Goal: Communication & Community: Answer question/provide support

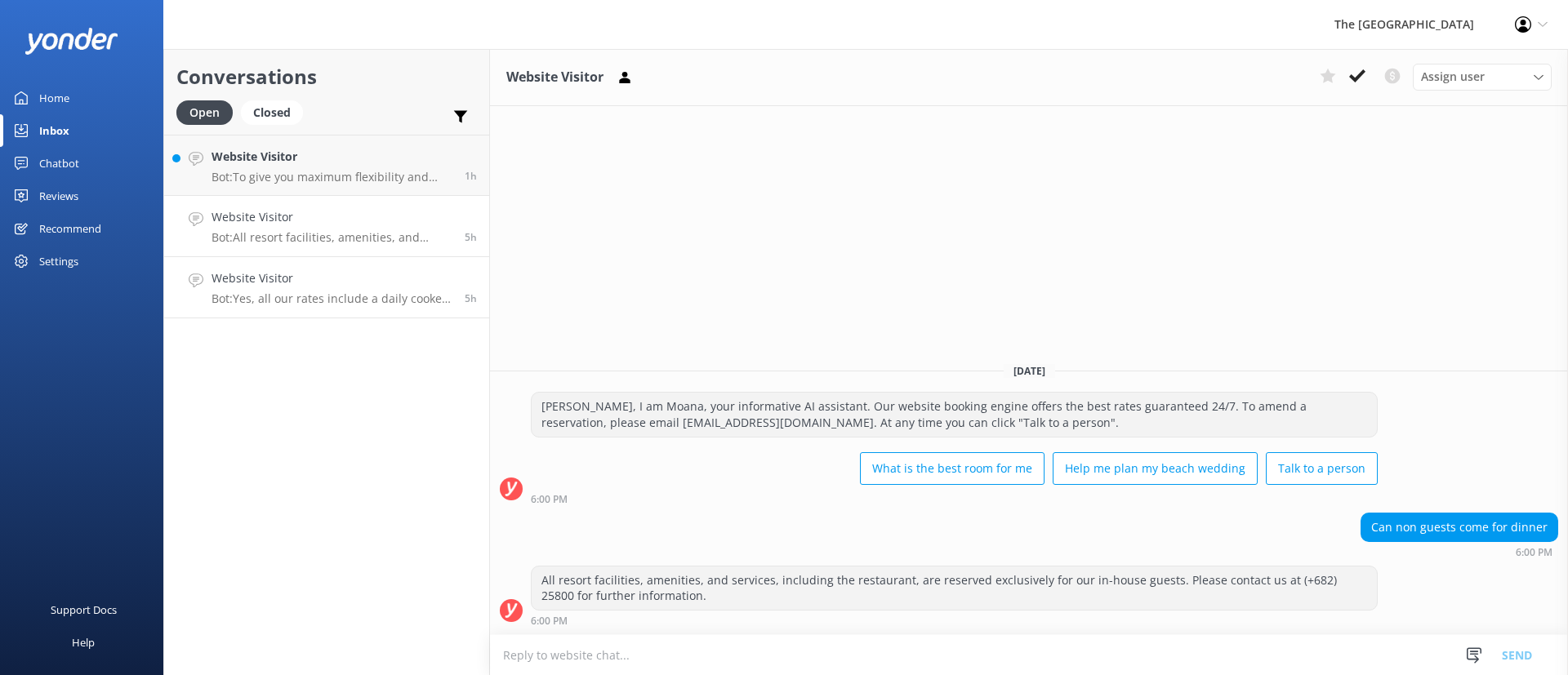
click at [322, 287] on div "Website Visitor Bot: Yes, all our rates include a daily cooked full breakfast." at bounding box center [331, 287] width 241 height 36
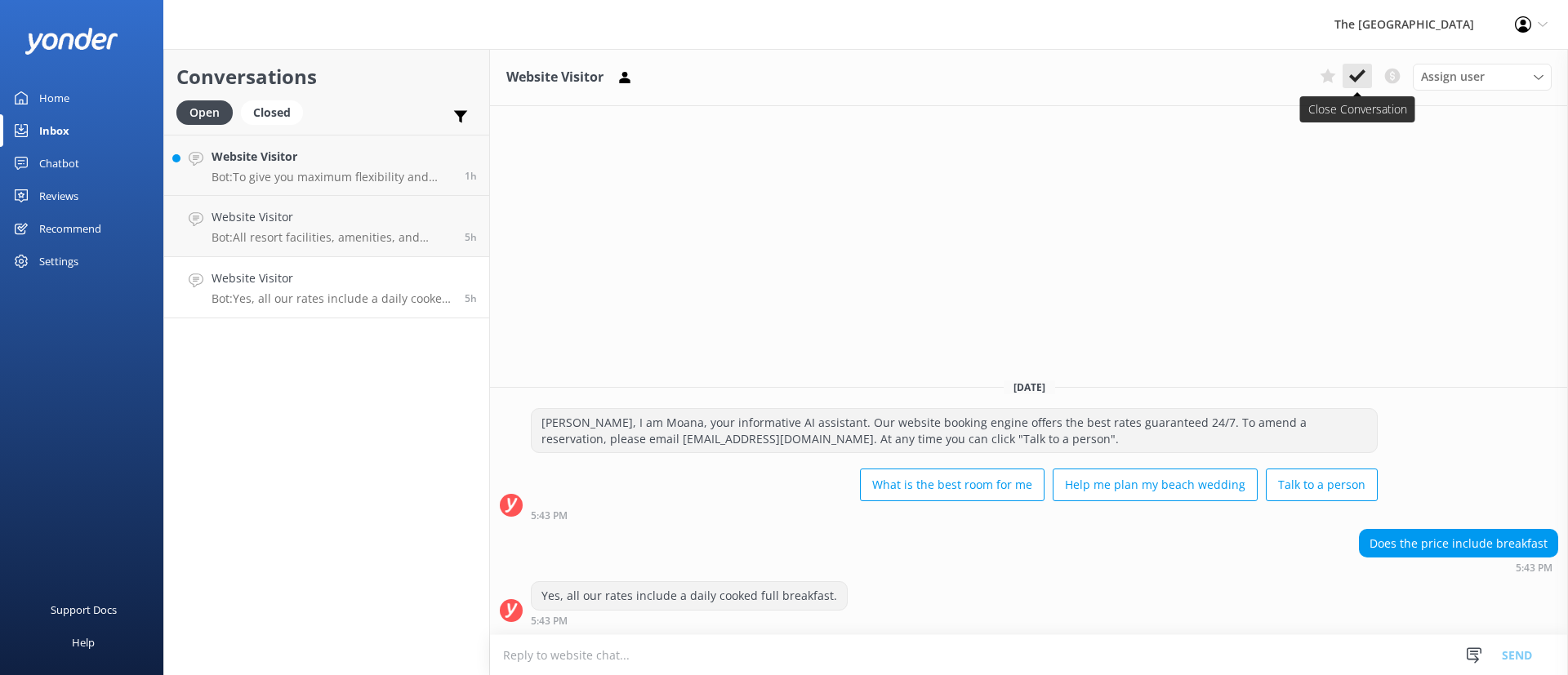
click at [1359, 75] on use at bounding box center [1358, 76] width 16 height 13
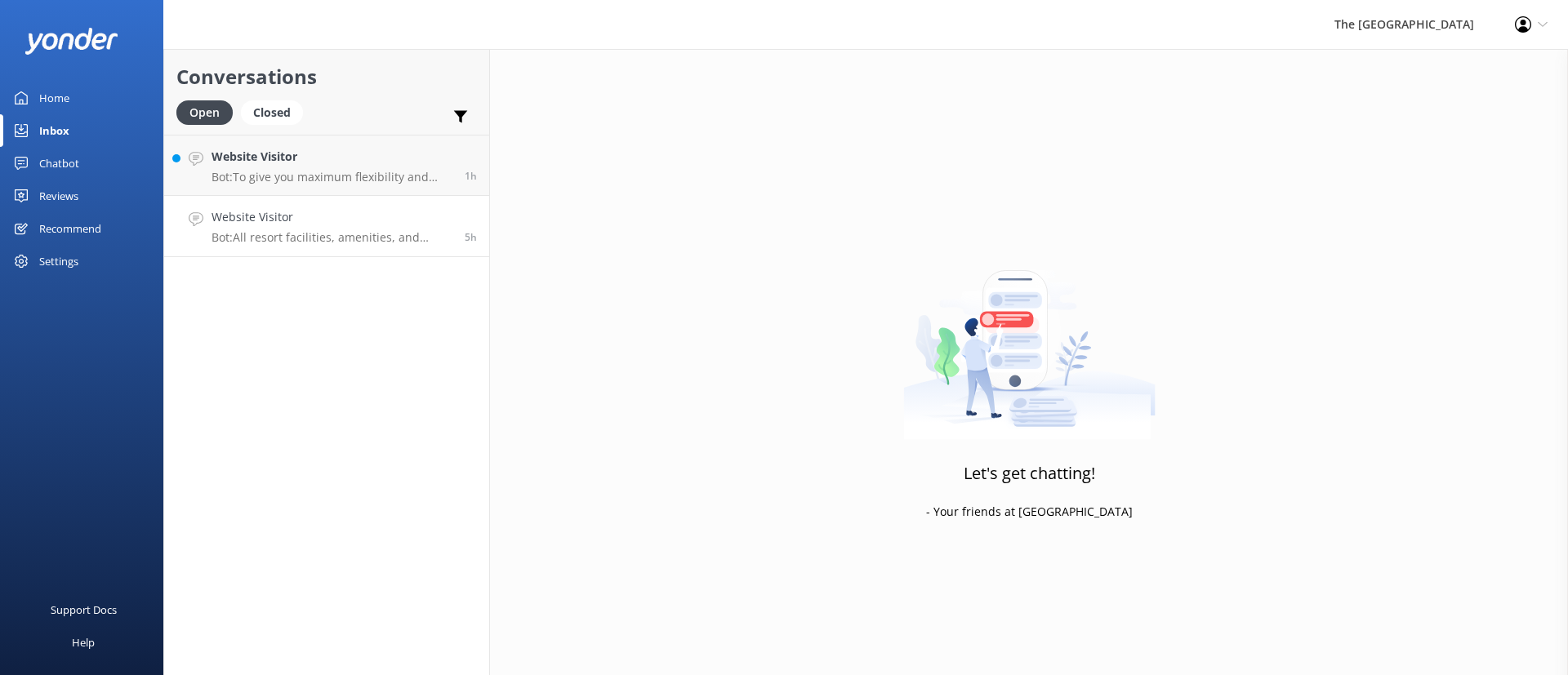
click at [372, 209] on h4 "Website Visitor" at bounding box center [331, 217] width 241 height 18
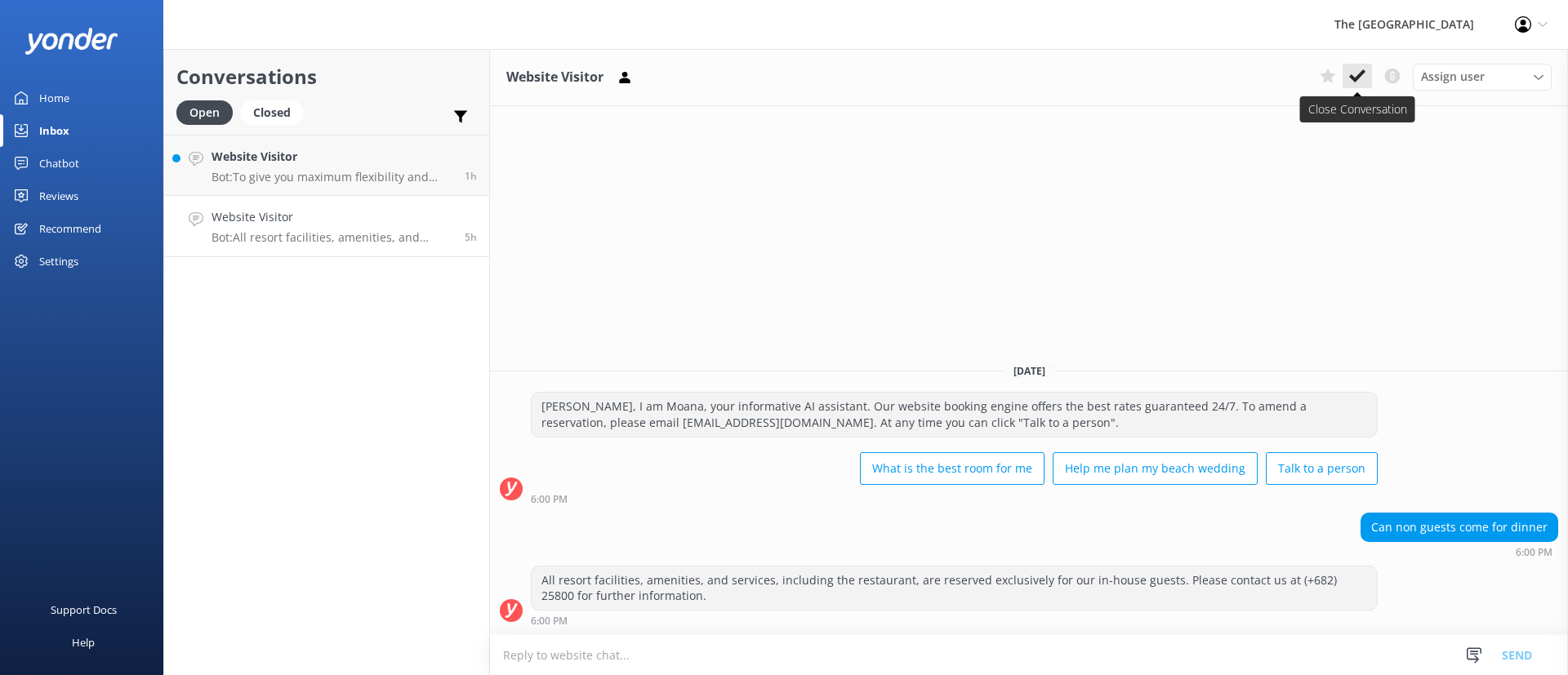
click at [1369, 81] on button at bounding box center [1358, 76] width 29 height 25
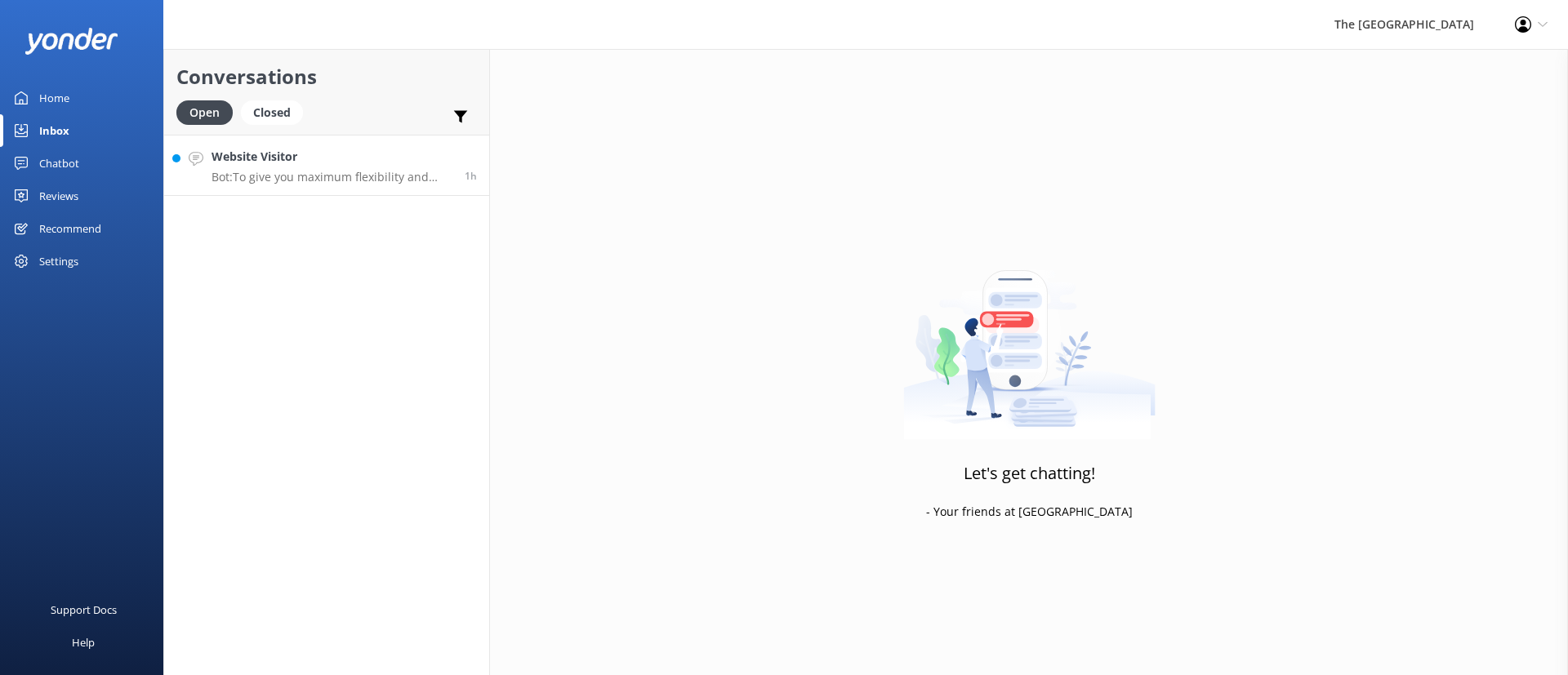
click at [370, 174] on p "Bot: To give you maximum flexibility and access to the best available rates, ou…" at bounding box center [331, 178] width 241 height 15
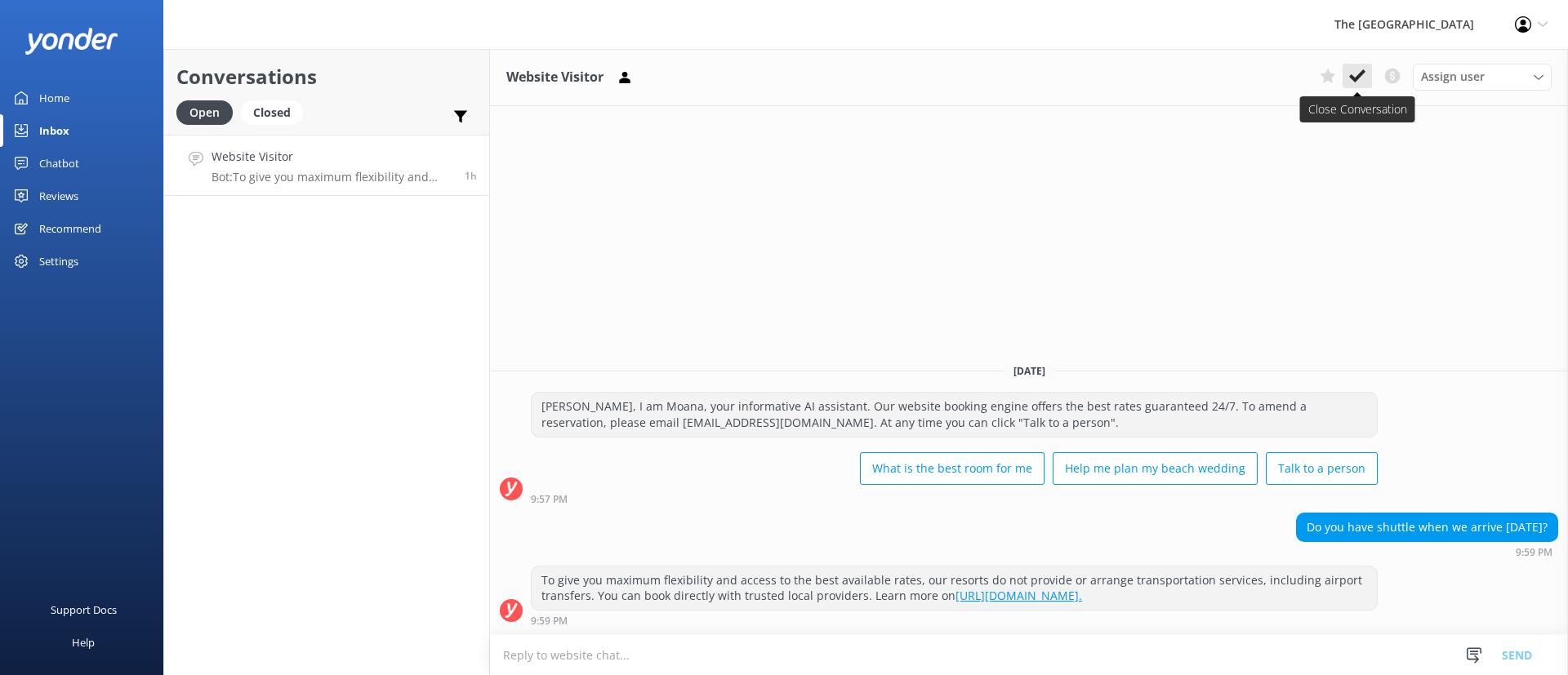
click at [1356, 70] on icon at bounding box center [1358, 76] width 16 height 16
